Goal: Information Seeking & Learning: Learn about a topic

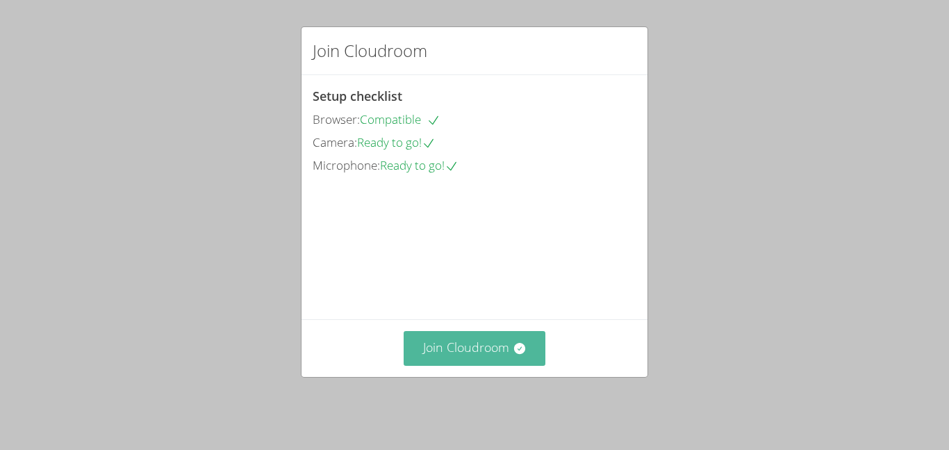
click at [454, 365] on button "Join Cloudroom" at bounding box center [475, 348] width 142 height 34
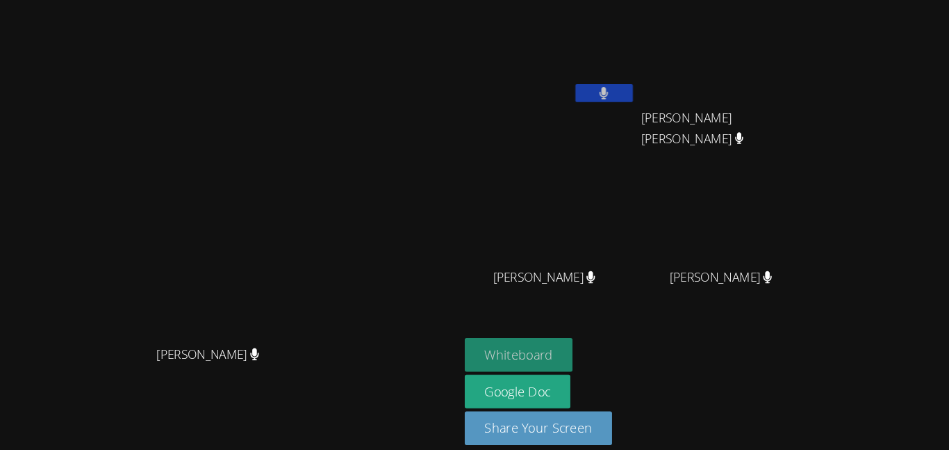
click at [585, 327] on button "Whiteboard" at bounding box center [532, 343] width 105 height 33
click at [643, 92] on button at bounding box center [615, 89] width 56 height 17
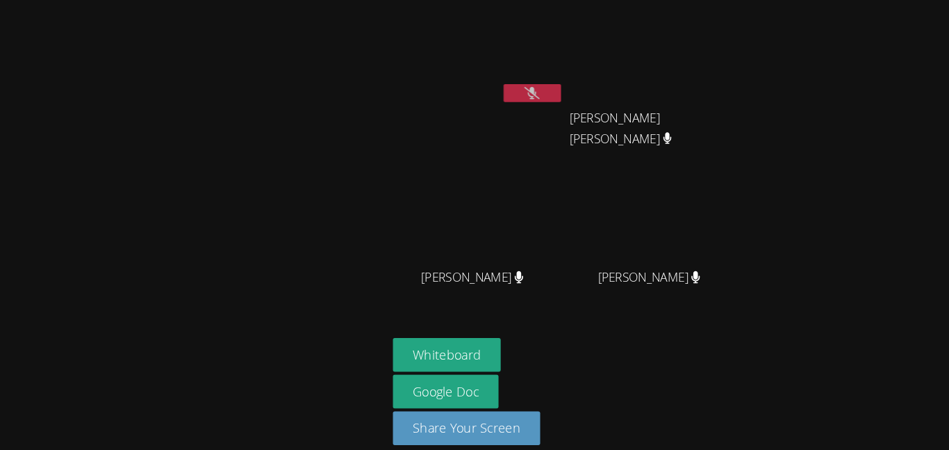
click at [536, 76] on video at bounding box center [493, 52] width 165 height 93
click at [532, 97] on button at bounding box center [546, 89] width 56 height 17
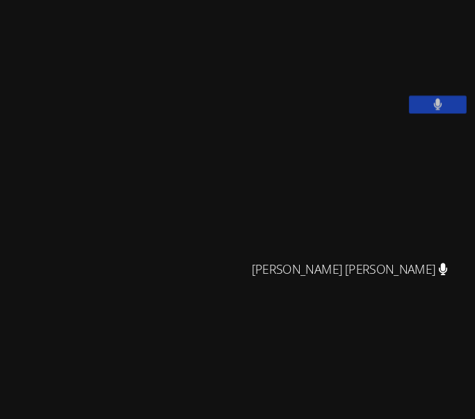
click at [386, 110] on video at bounding box center [353, 58] width 209 height 104
click at [403, 110] on video at bounding box center [353, 58] width 209 height 104
click at [346, 90] on video at bounding box center [353, 58] width 209 height 104
click at [367, 51] on video at bounding box center [353, 58] width 209 height 104
click at [341, 10] on video at bounding box center [353, 58] width 209 height 104
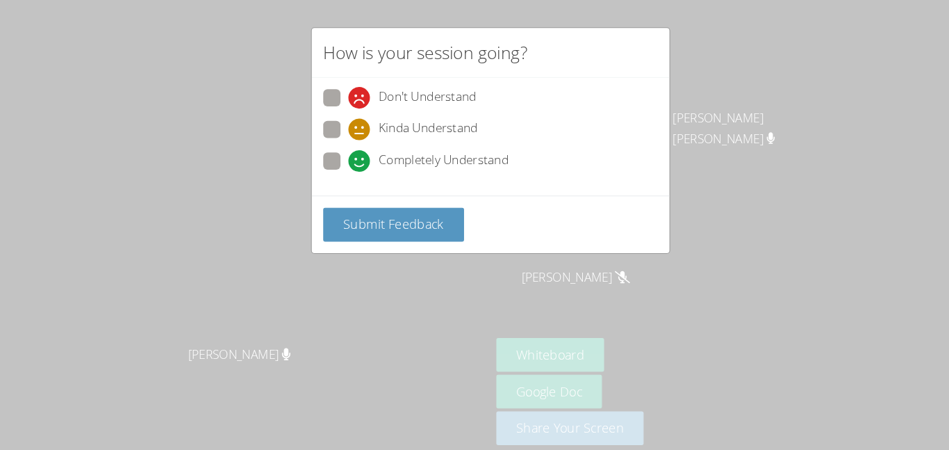
click at [329, 154] on label "Completely Understand" at bounding box center [402, 156] width 179 height 19
click at [337, 154] on input "Completely Understand" at bounding box center [343, 153] width 12 height 12
radio input "true"
click at [333, 211] on span "Submit Feedback" at bounding box center [380, 216] width 97 height 17
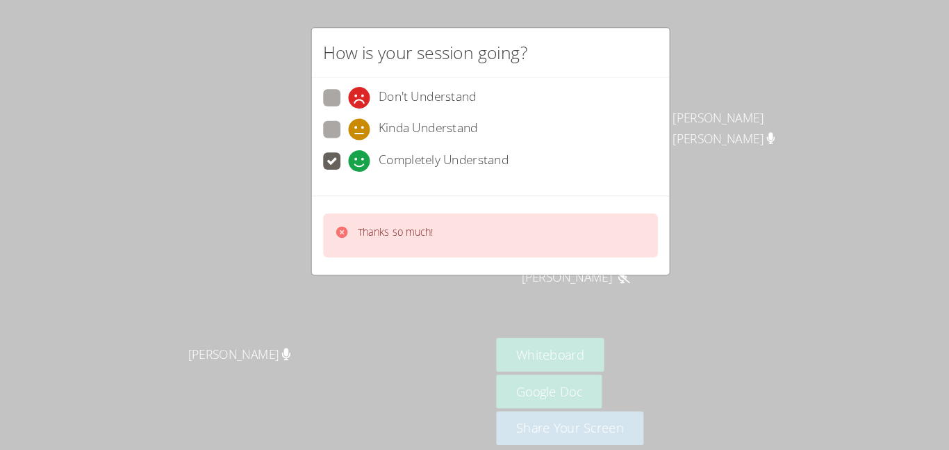
click at [109, 1] on div "How is your session going? Don't Understand Kinda Understand Completely Underst…" at bounding box center [474, 225] width 949 height 450
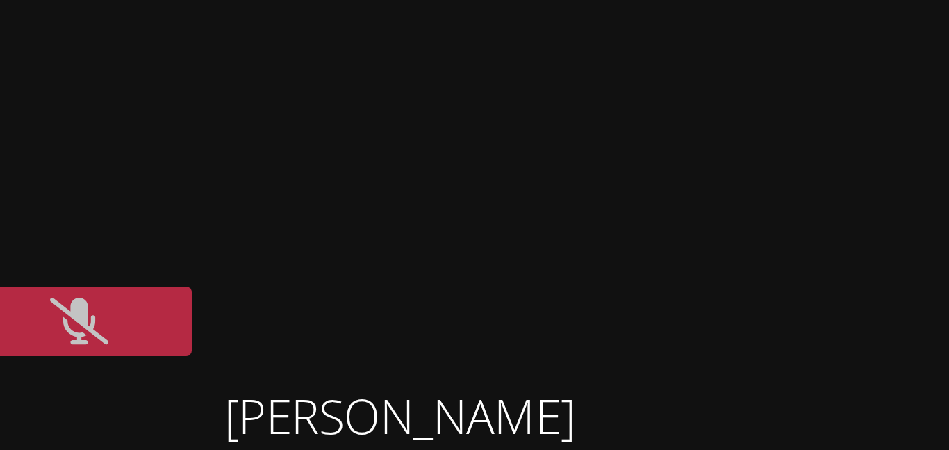
click at [623, 17] on video at bounding box center [562, 52] width 165 height 93
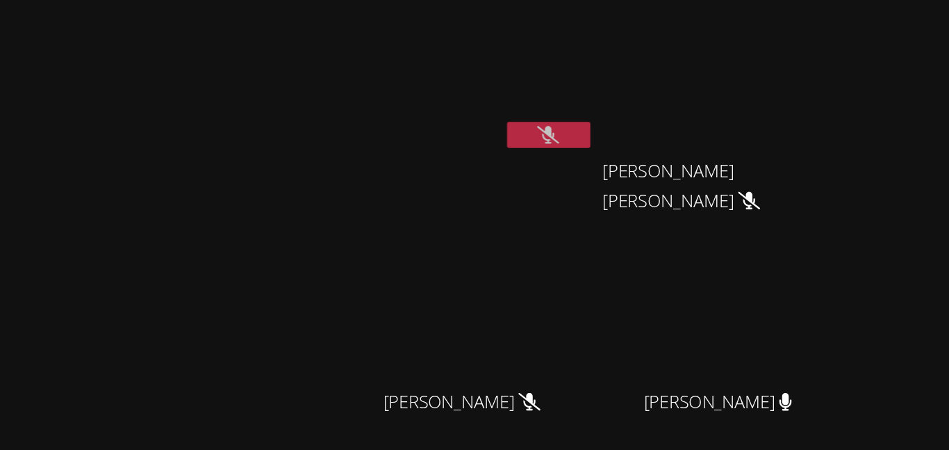
click at [646, 79] on video at bounding box center [562, 52] width 165 height 93
click at [622, 87] on icon at bounding box center [614, 90] width 15 height 12
